Goal: Transaction & Acquisition: Purchase product/service

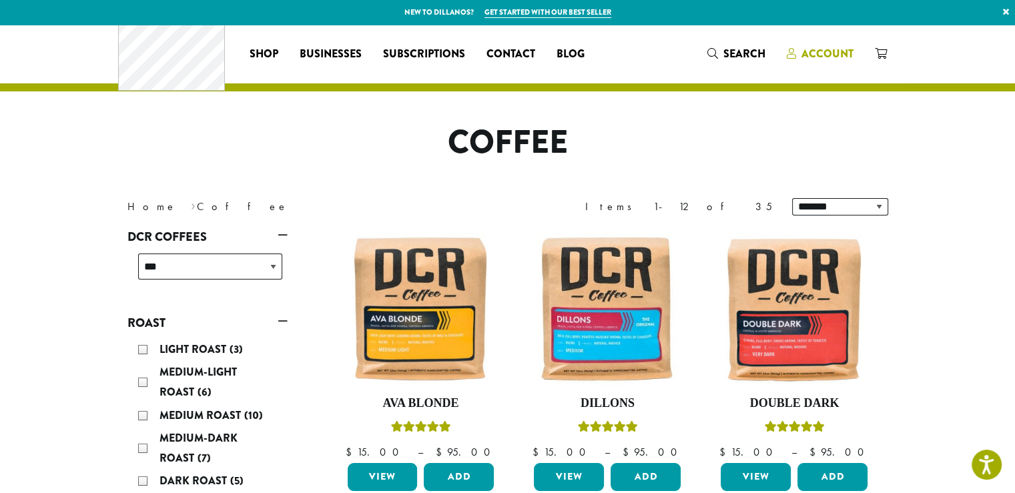
click at [854, 61] on span "Account" at bounding box center [828, 53] width 52 height 15
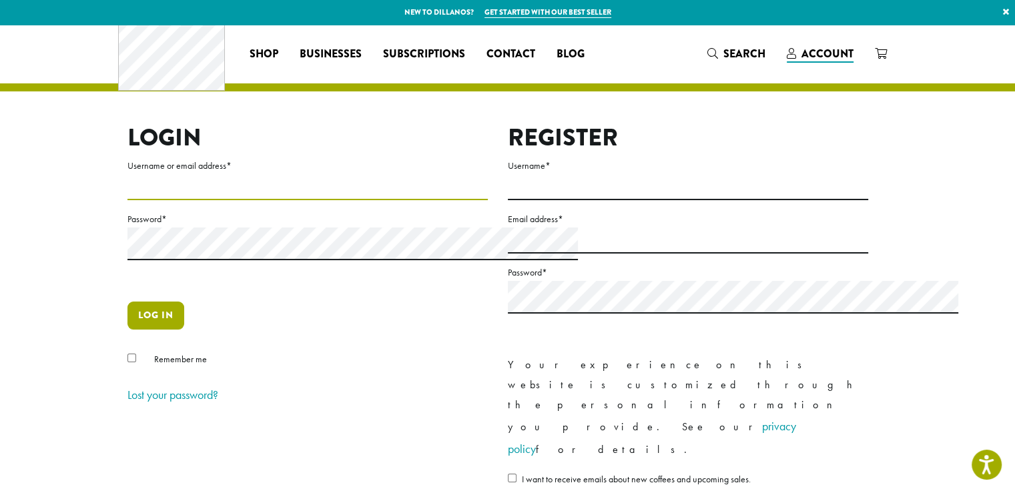
type input "**********"
click at [128, 330] on button "Log in" at bounding box center [156, 316] width 57 height 28
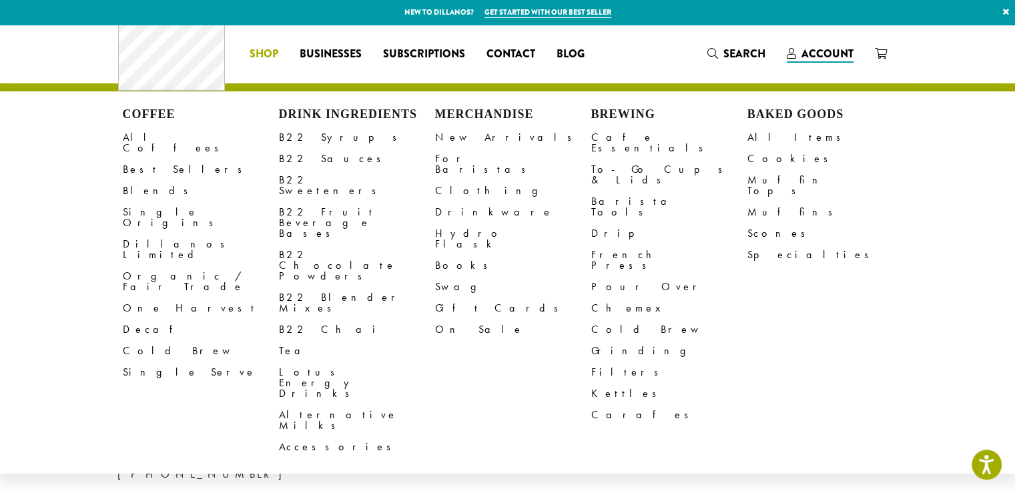
click at [250, 60] on span "Shop" at bounding box center [264, 54] width 29 height 17
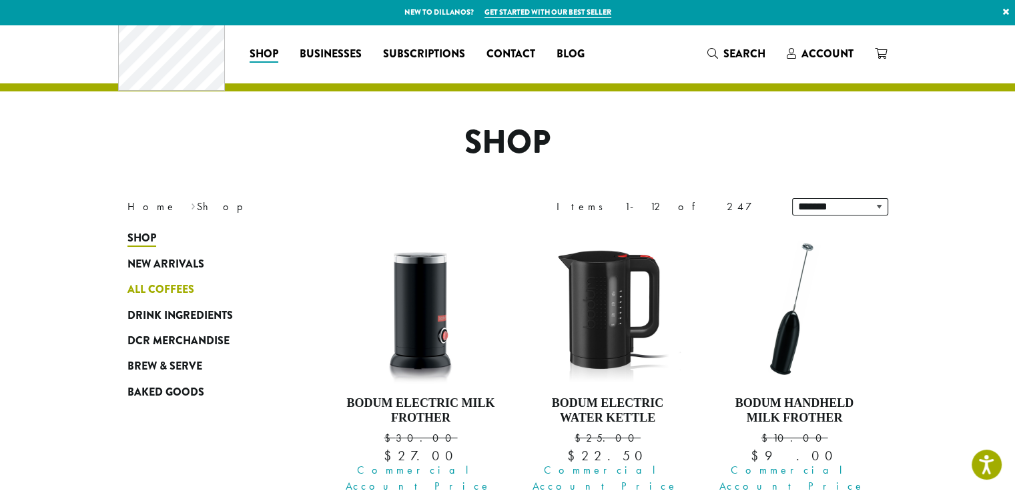
click at [128, 298] on span "All Coffees" at bounding box center [161, 290] width 67 height 17
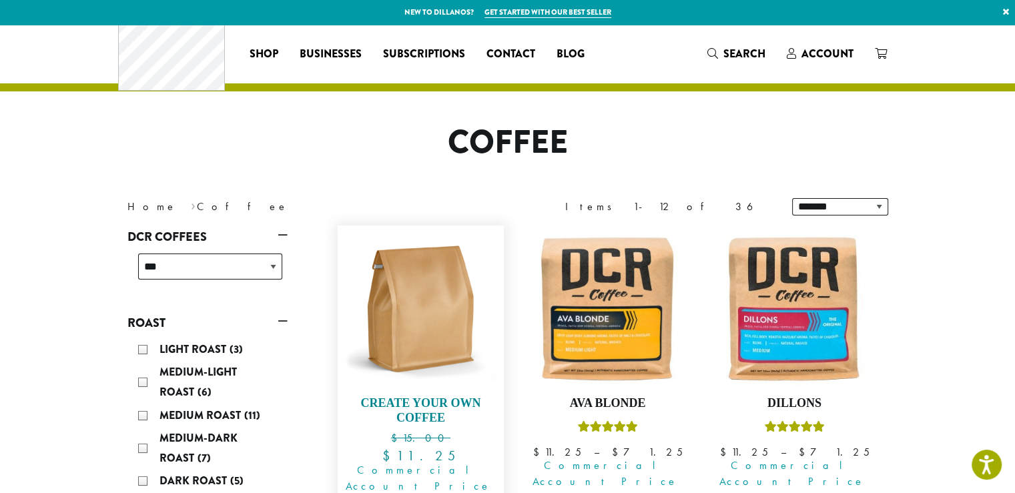
scroll to position [222, 0]
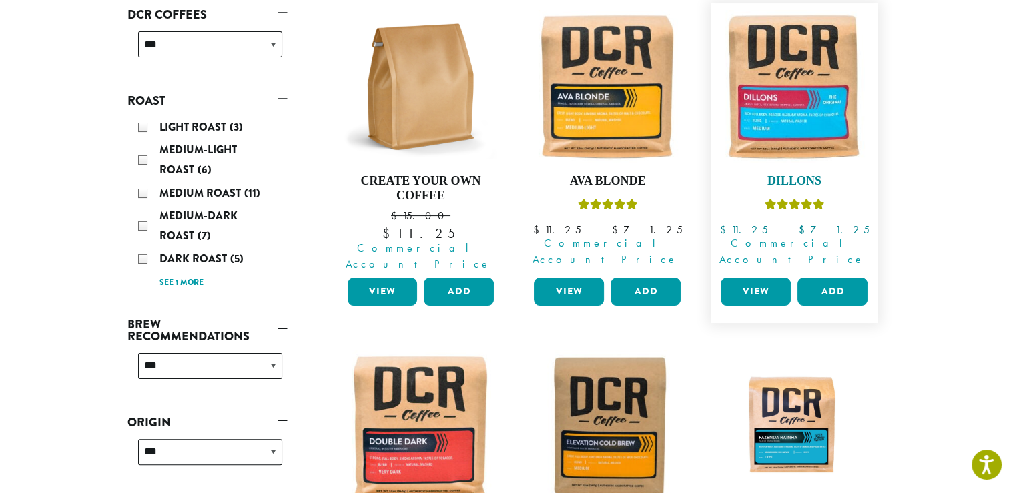
click at [859, 164] on img at bounding box center [795, 87] width 154 height 154
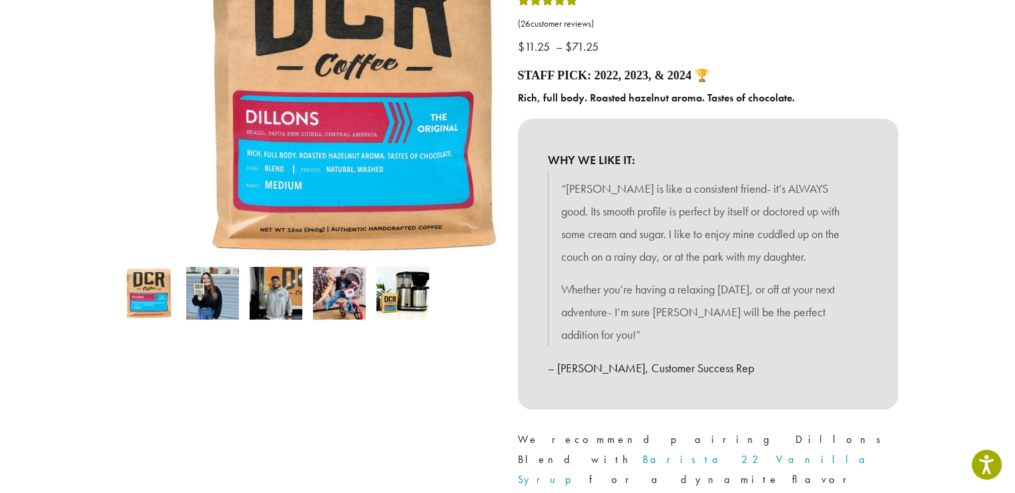
scroll to position [445, 0]
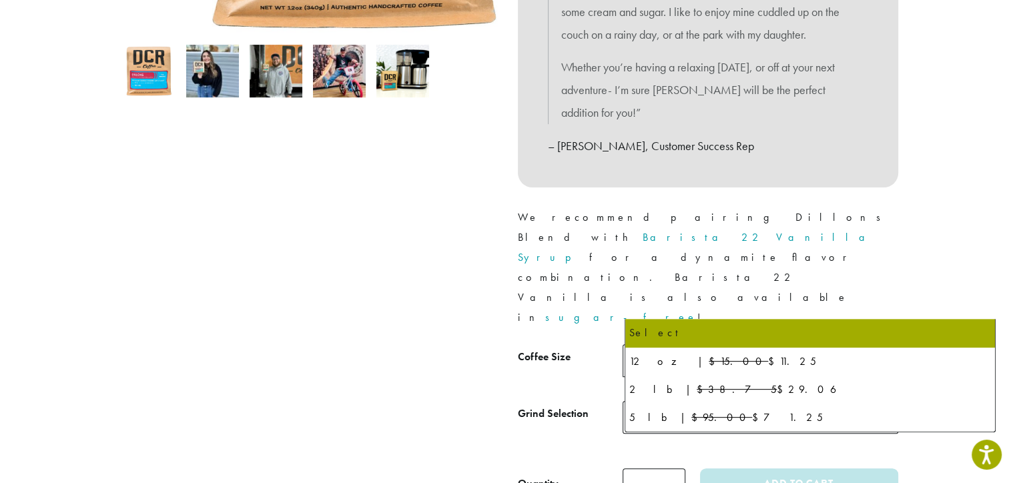
click at [736, 344] on span "Select" at bounding box center [761, 360] width 276 height 33
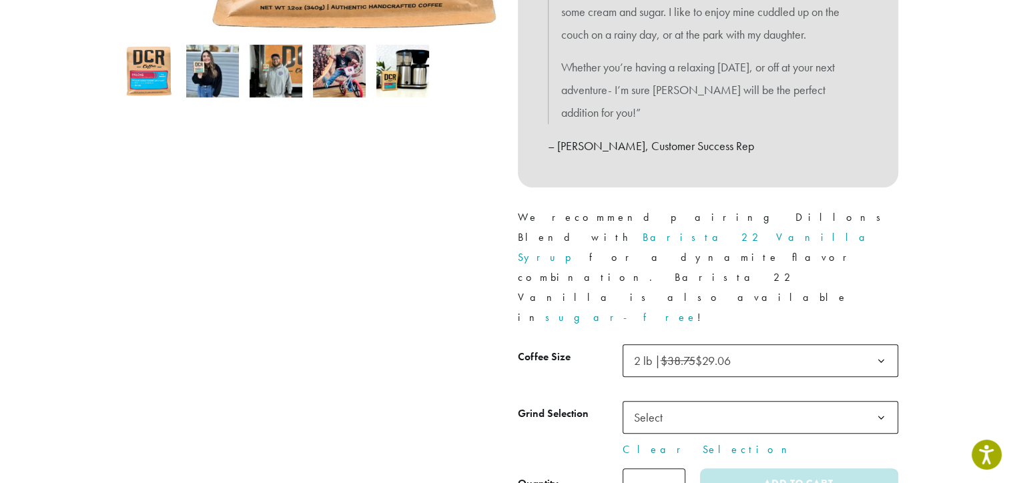
click at [666, 405] on span "Select" at bounding box center [652, 418] width 47 height 26
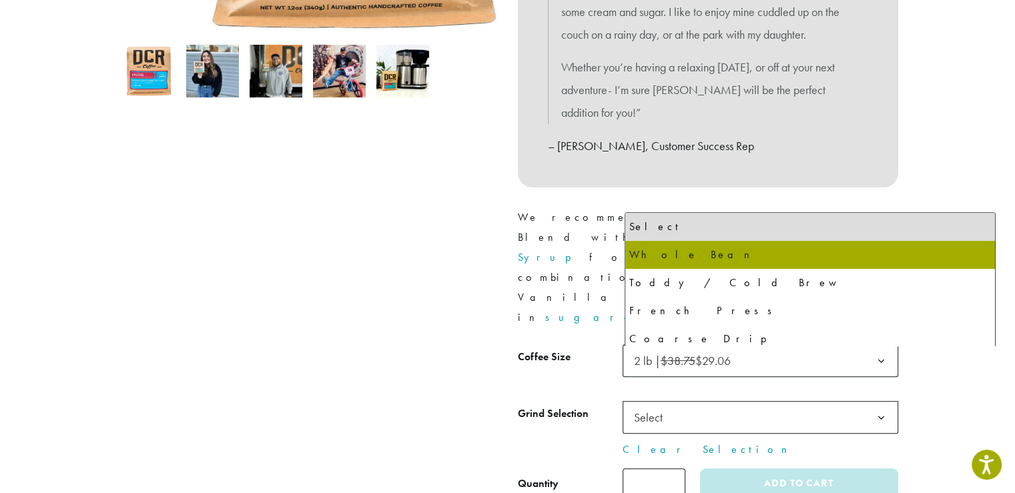
select select "**********"
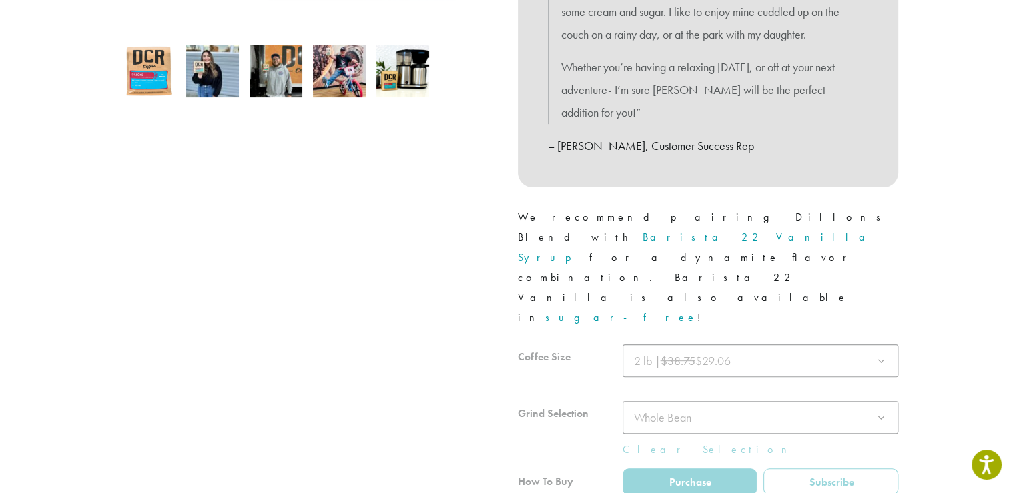
scroll to position [668, 0]
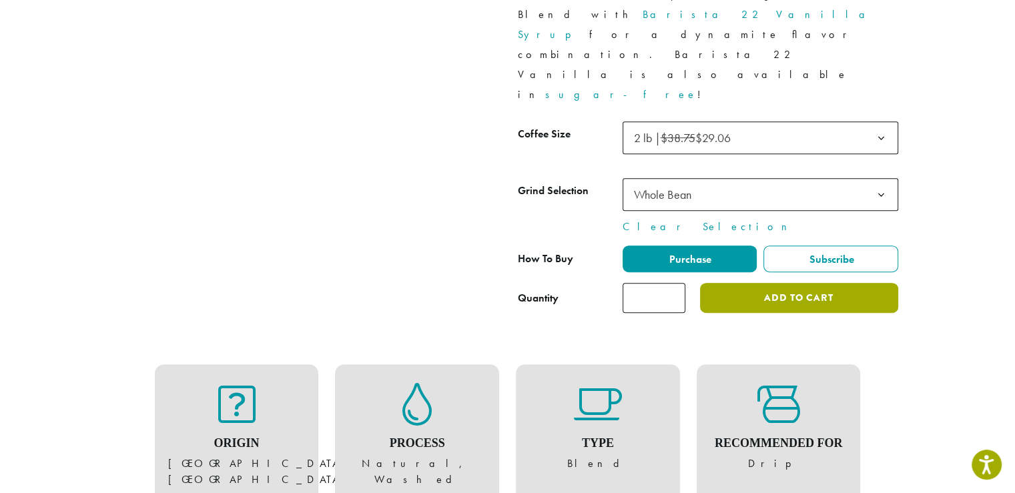
click at [822, 283] on button "Add to cart" at bounding box center [799, 298] width 198 height 30
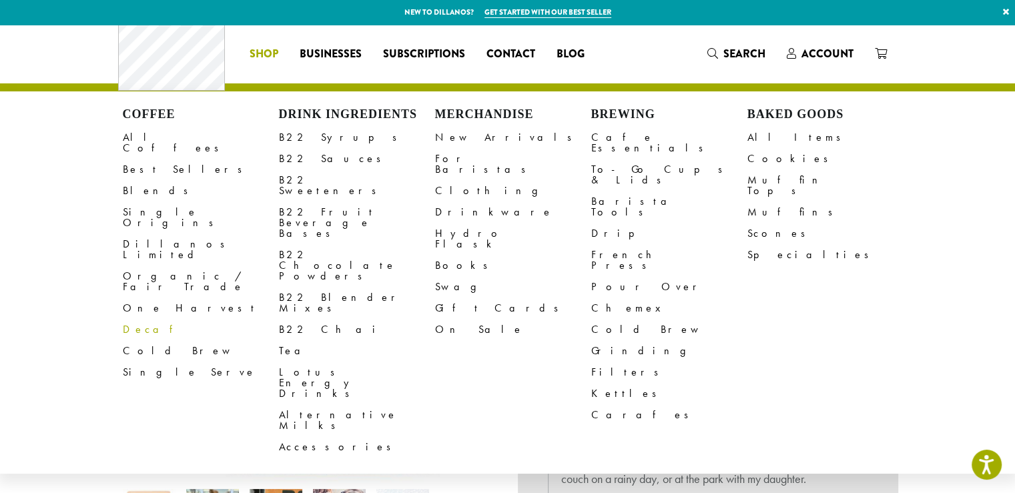
click at [123, 332] on link "Decaf" at bounding box center [201, 329] width 156 height 21
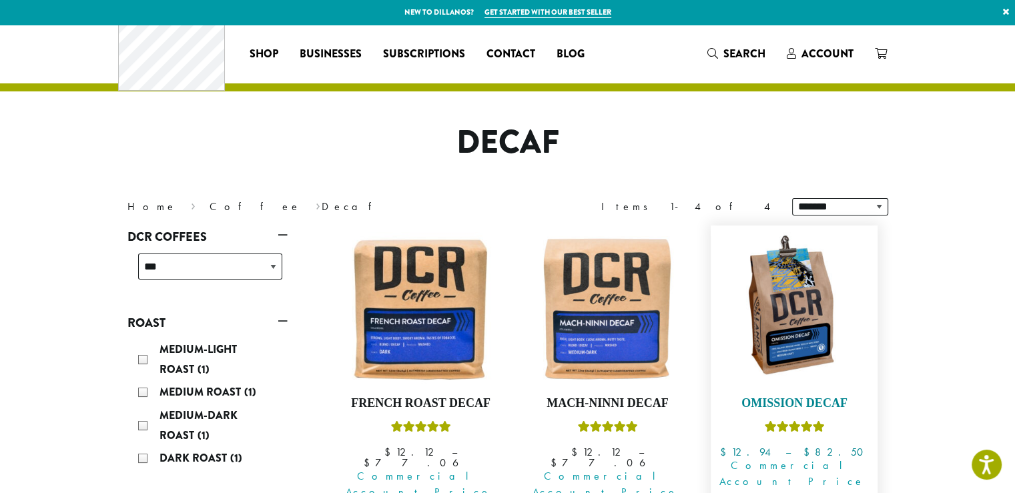
scroll to position [222, 0]
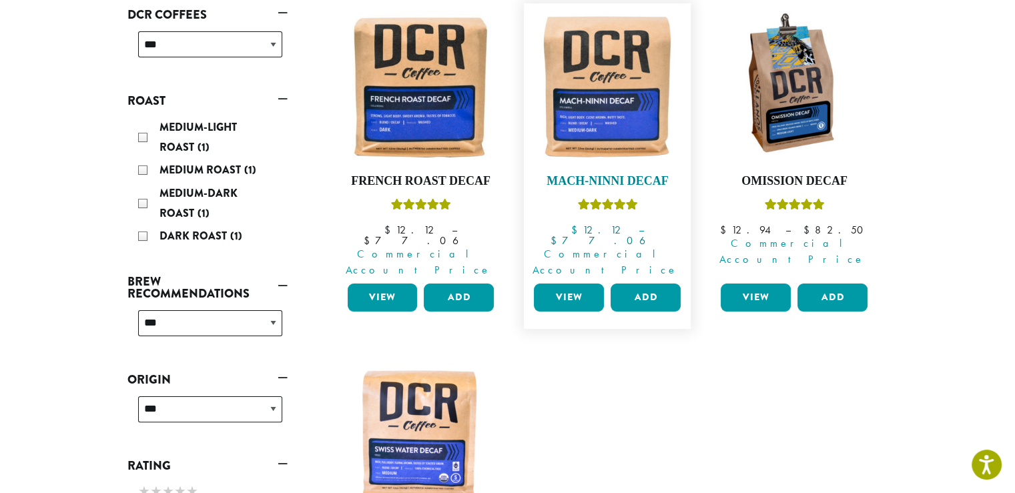
click at [620, 164] on img at bounding box center [608, 87] width 154 height 154
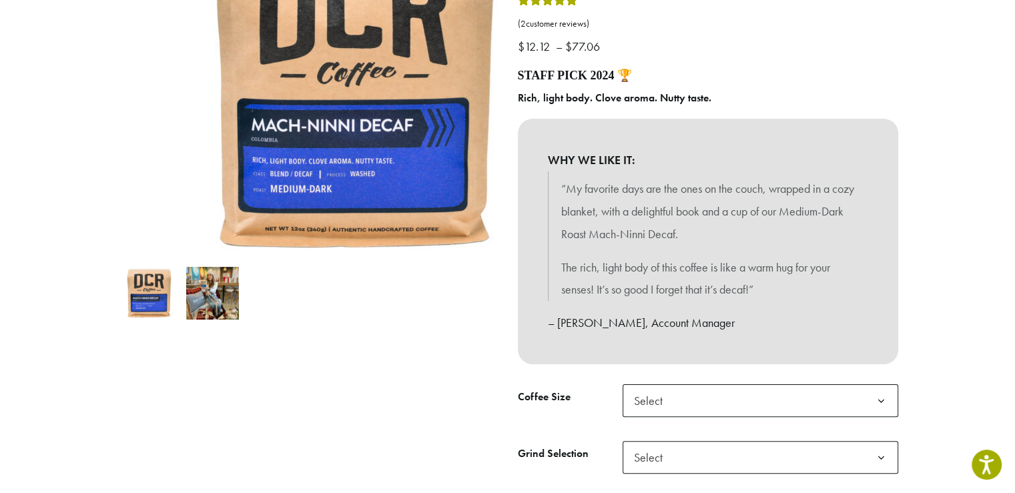
scroll to position [445, 0]
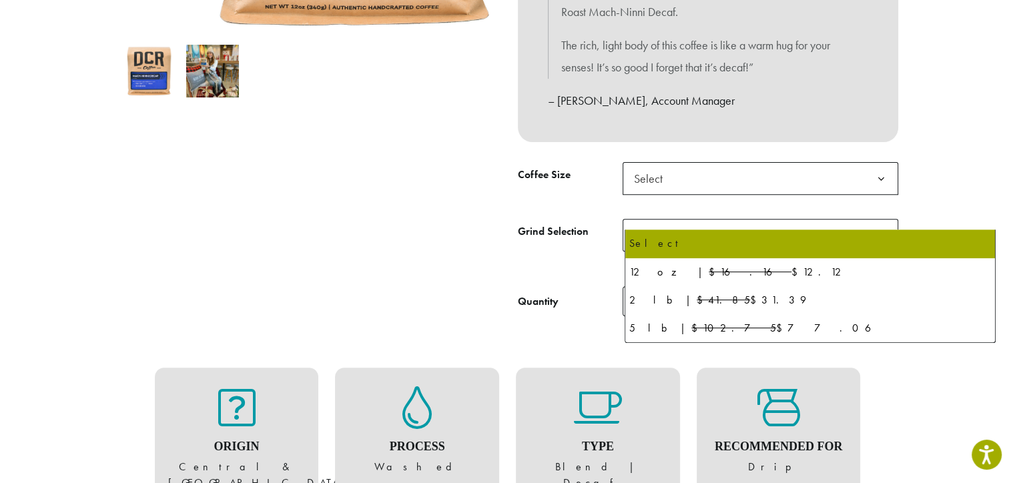
click at [654, 192] on span "Select" at bounding box center [652, 179] width 47 height 26
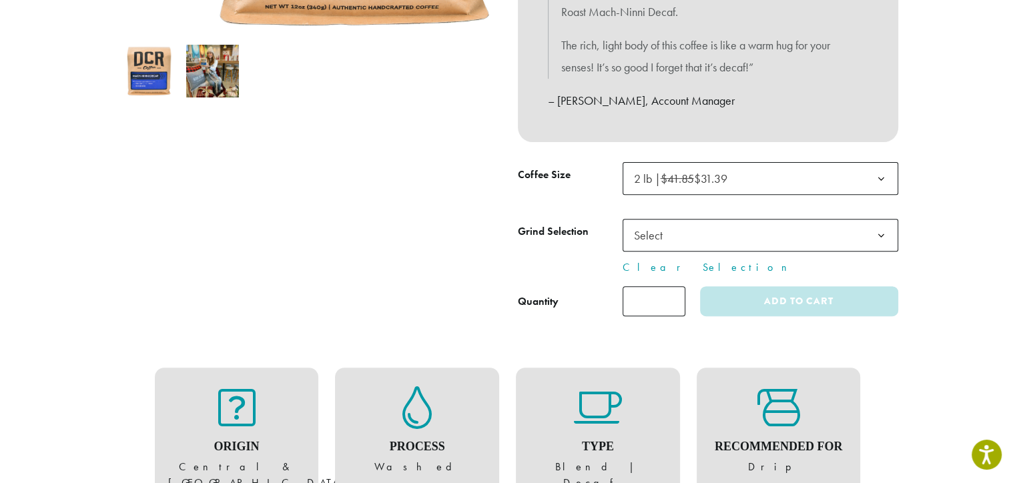
click at [661, 248] on span "Select" at bounding box center [652, 235] width 47 height 26
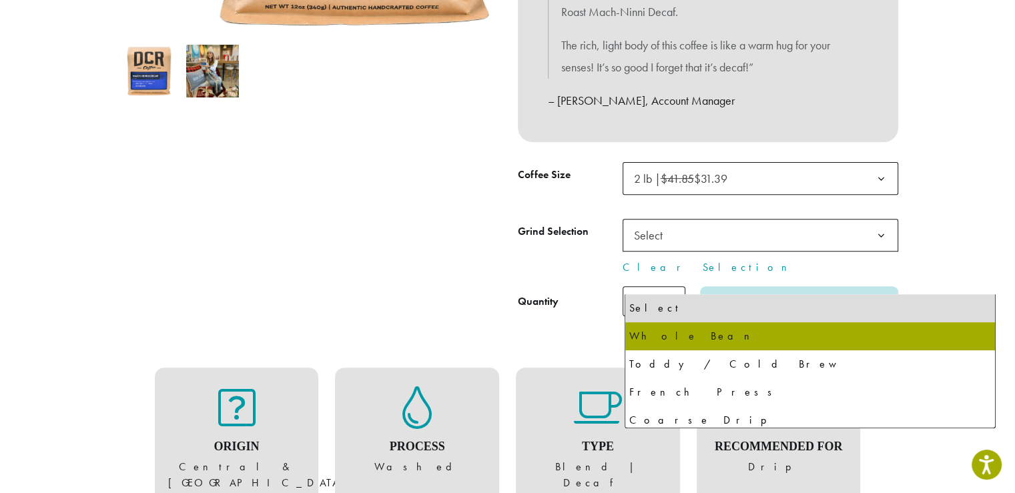
select select "**********"
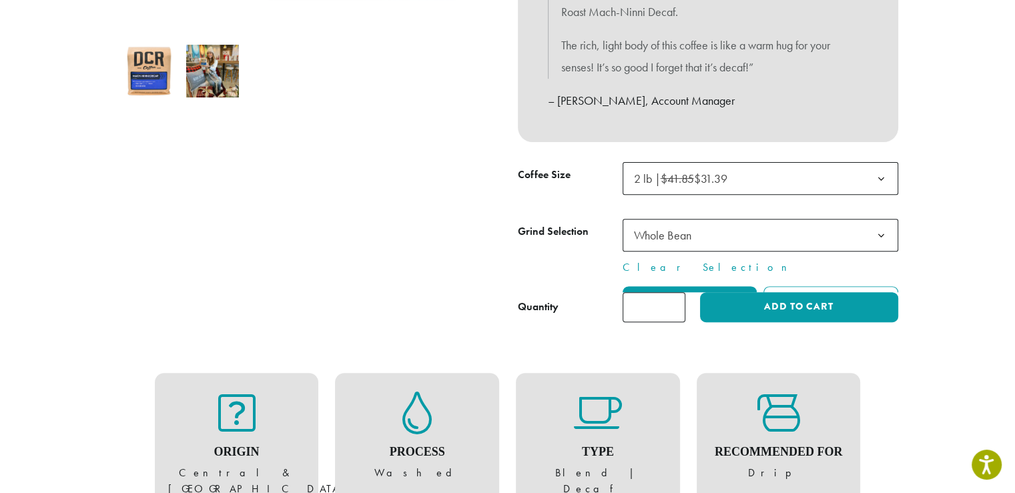
scroll to position [668, 0]
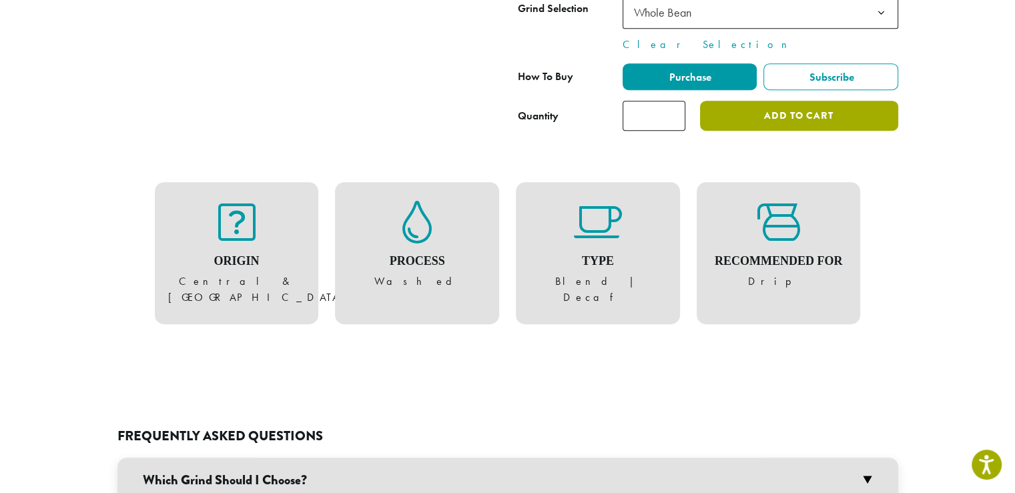
click at [851, 131] on button "Add to cart" at bounding box center [799, 116] width 198 height 30
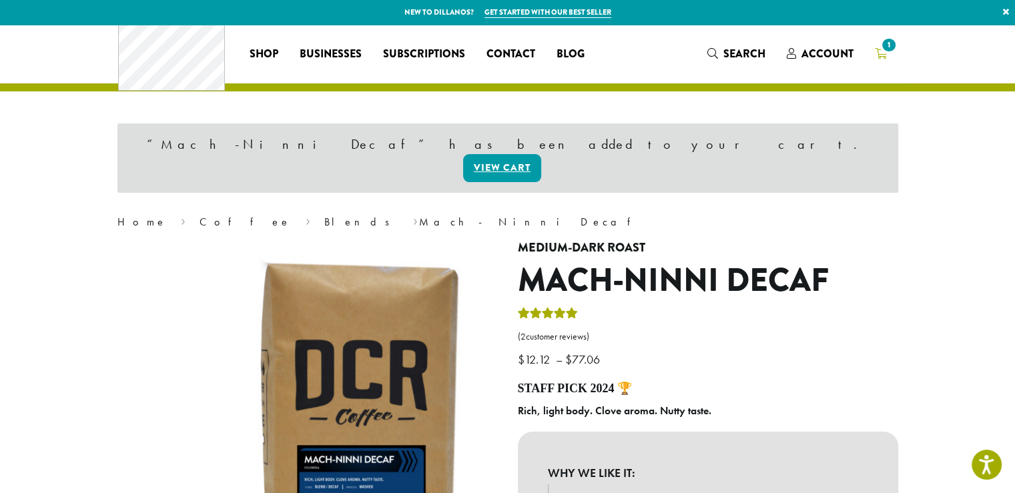
click at [898, 46] on span "1" at bounding box center [889, 45] width 18 height 18
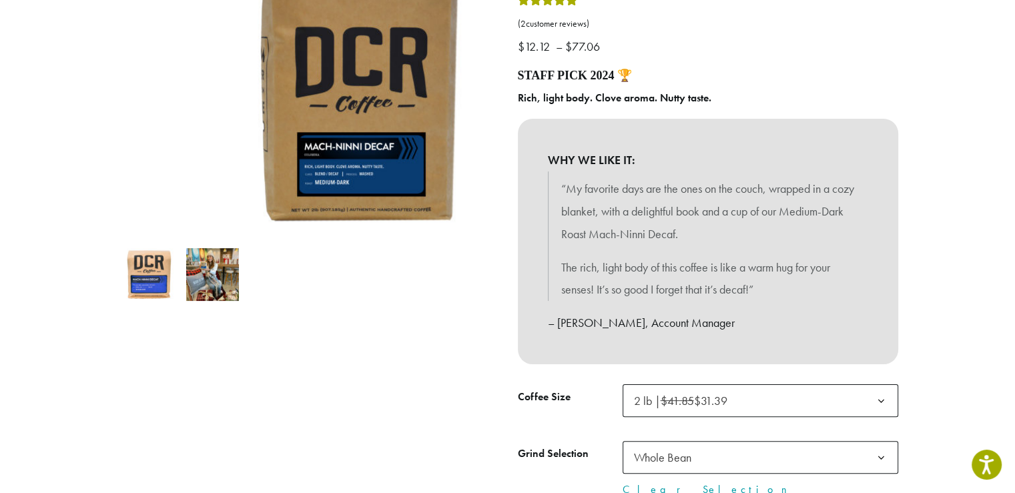
scroll to position [445, 0]
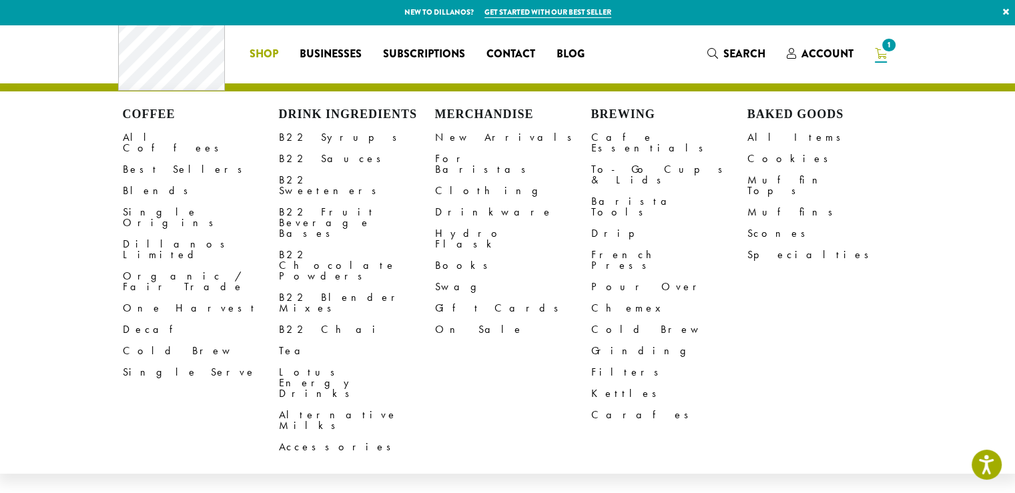
click at [250, 57] on span "Shop" at bounding box center [264, 54] width 29 height 17
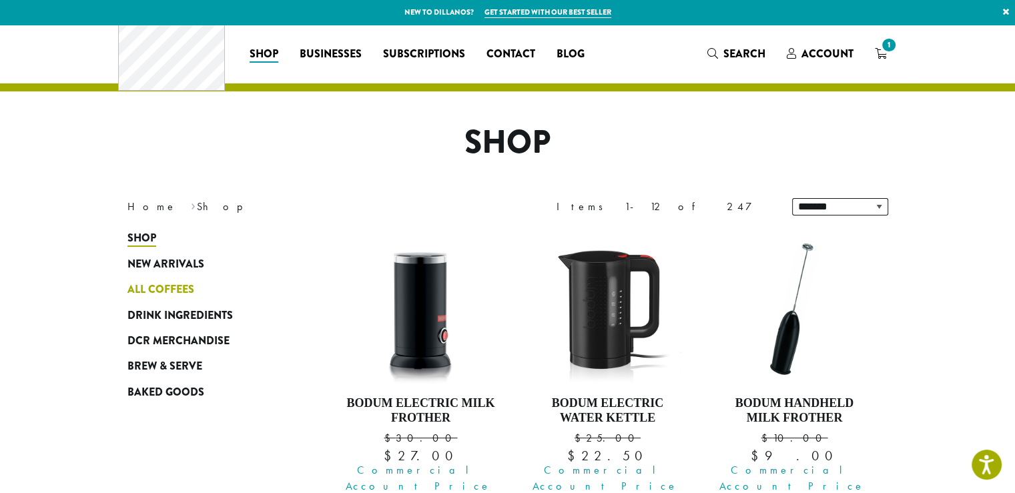
click at [128, 298] on span "All Coffees" at bounding box center [161, 290] width 67 height 17
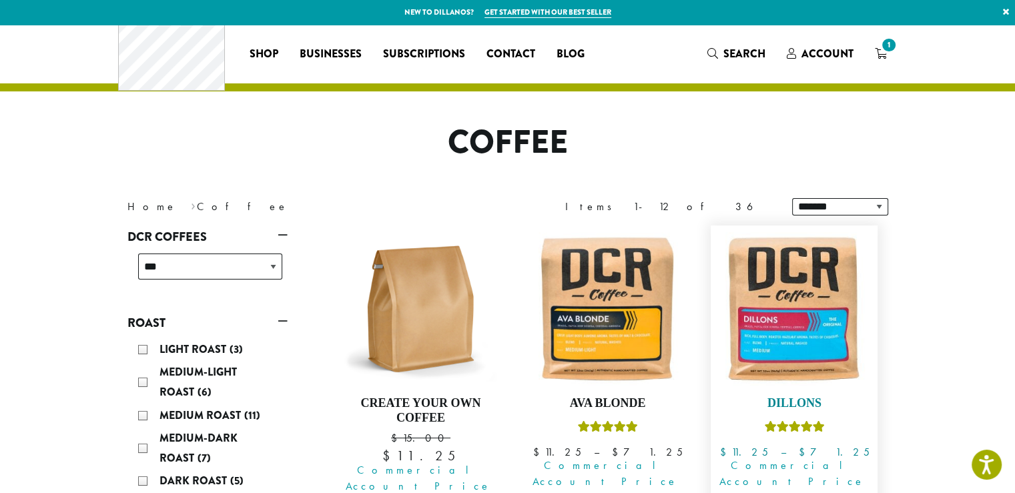
click at [836, 360] on img at bounding box center [795, 309] width 154 height 154
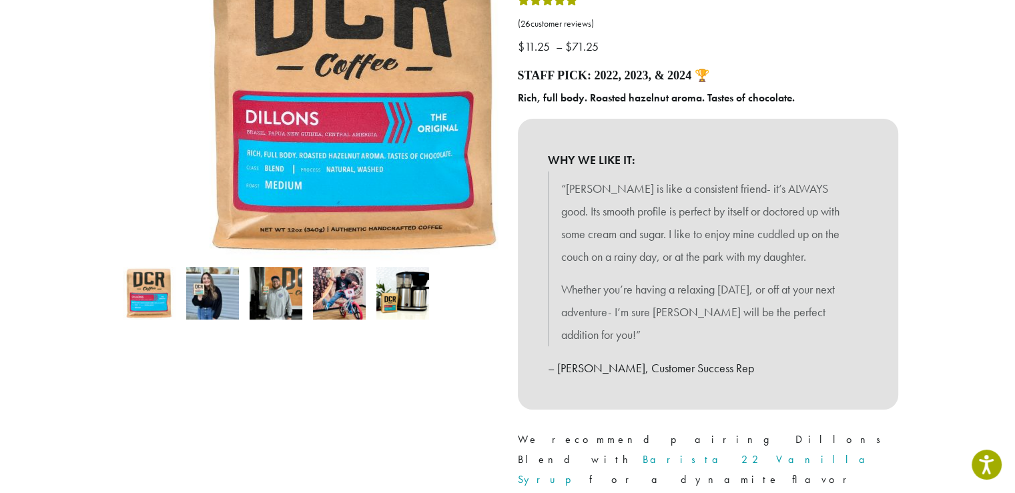
scroll to position [445, 0]
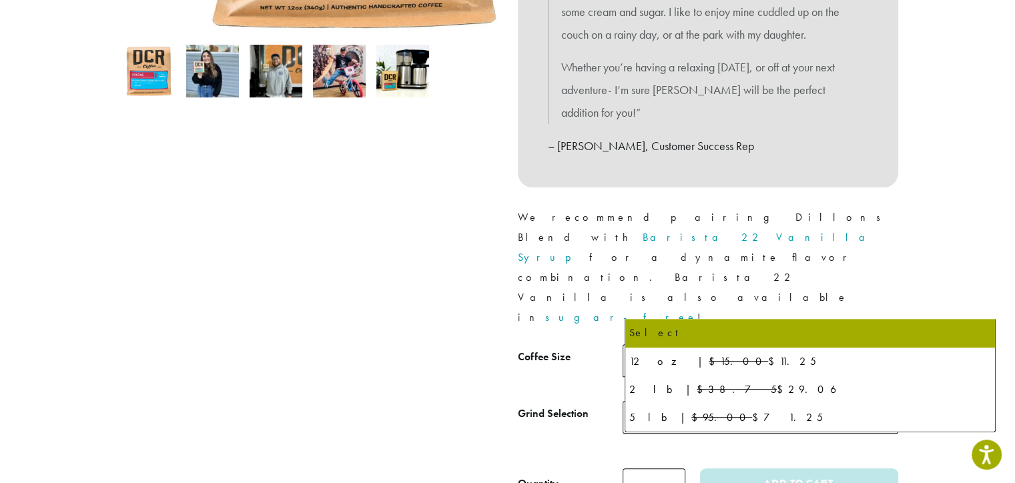
click at [814, 344] on span "Select" at bounding box center [761, 360] width 276 height 33
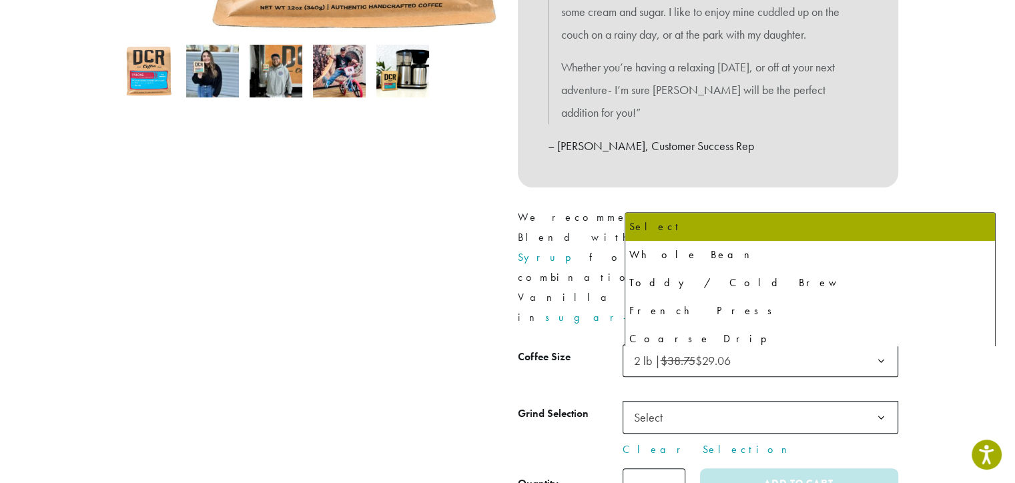
click at [704, 401] on span "Select" at bounding box center [761, 417] width 276 height 33
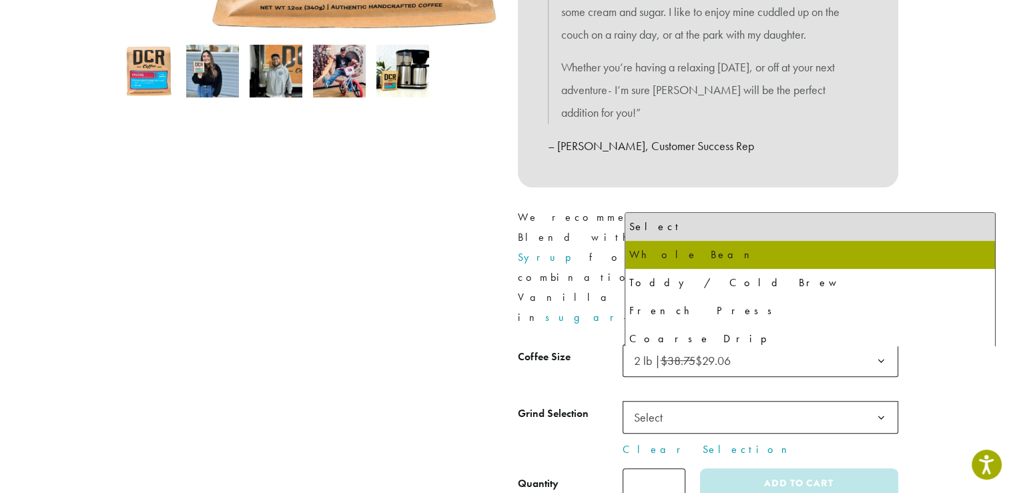
select select "**********"
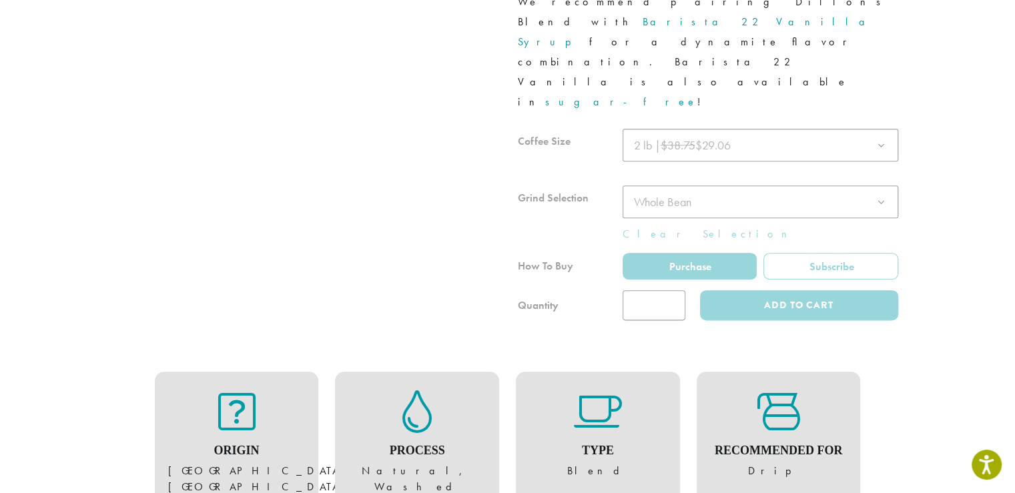
scroll to position [668, 0]
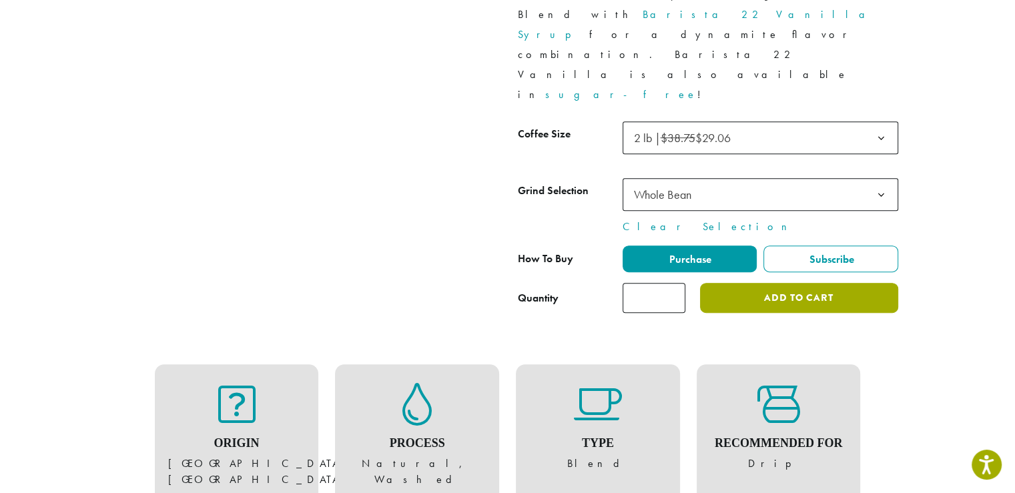
click at [855, 283] on button "Add to cart" at bounding box center [799, 298] width 198 height 30
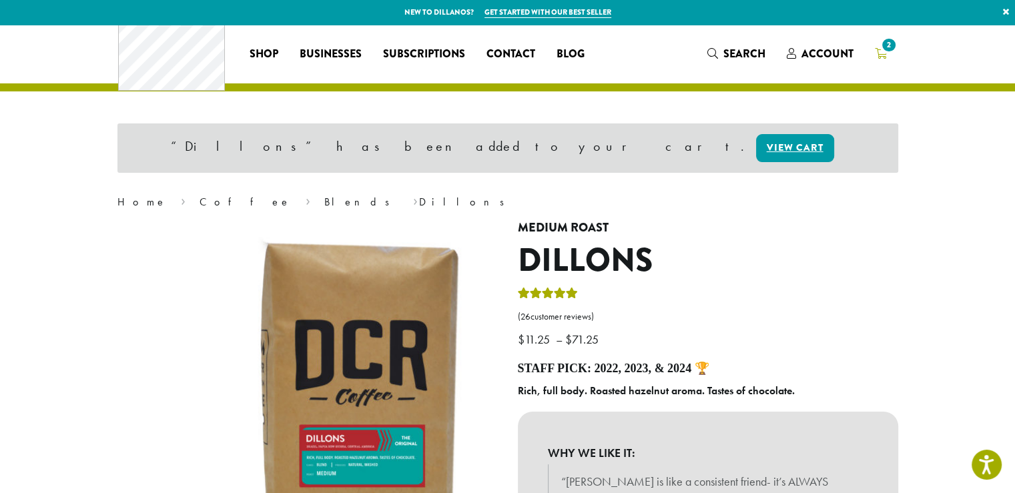
click at [898, 49] on span "2" at bounding box center [889, 45] width 18 height 18
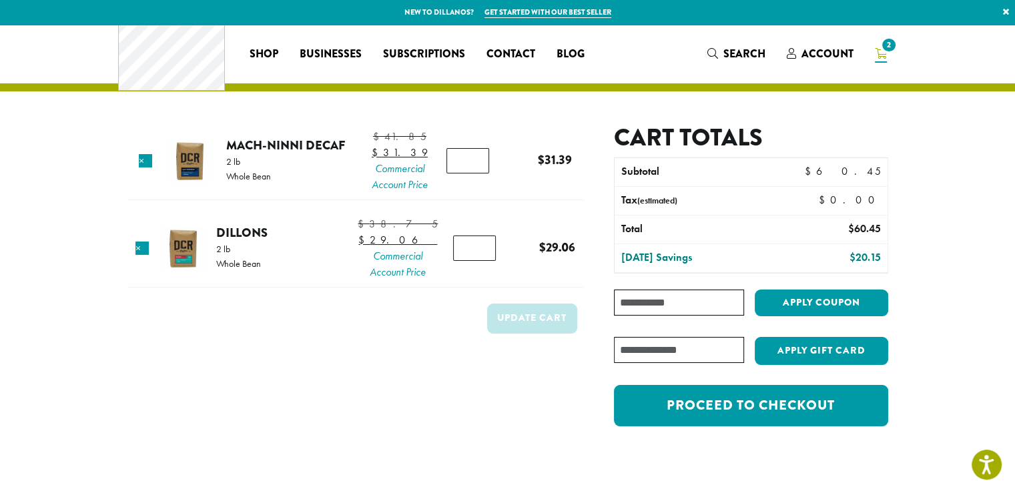
click at [686, 316] on input "Coupon:" at bounding box center [679, 303] width 130 height 26
paste input "**********"
type input "**********"
click at [873, 317] on button "Apply coupon" at bounding box center [822, 303] width 134 height 27
